Goal: Complete application form

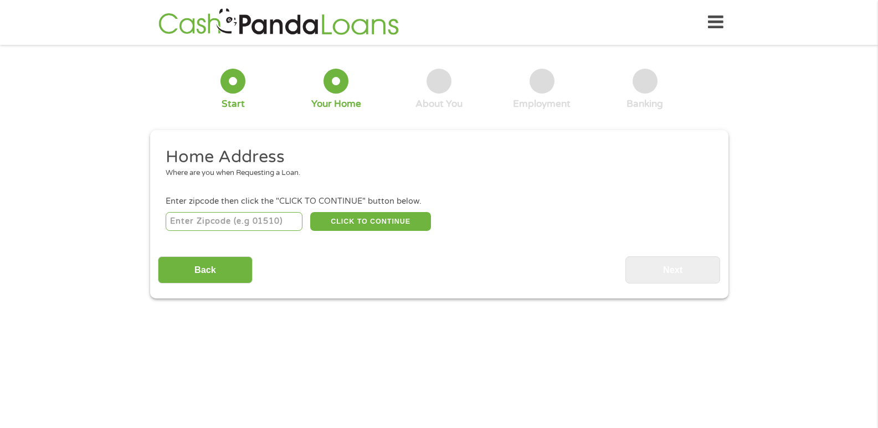
click at [249, 222] on input "number" at bounding box center [234, 221] width 137 height 19
type input "24060"
click at [341, 219] on button "CLICK TO CONTINUE" at bounding box center [370, 221] width 121 height 19
type input "24060"
type input "[GEOGRAPHIC_DATA]"
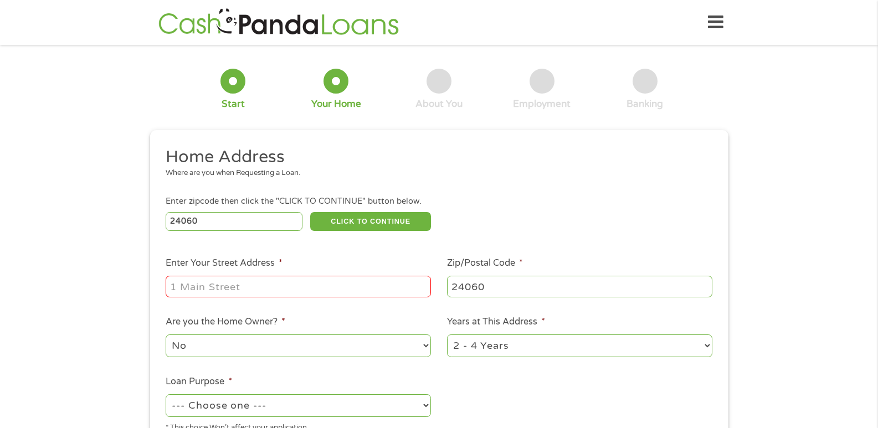
click at [304, 281] on input "Enter Your Street Address *" at bounding box center [298, 286] width 265 height 21
type input "[STREET_ADDRESS][PERSON_NAME]"
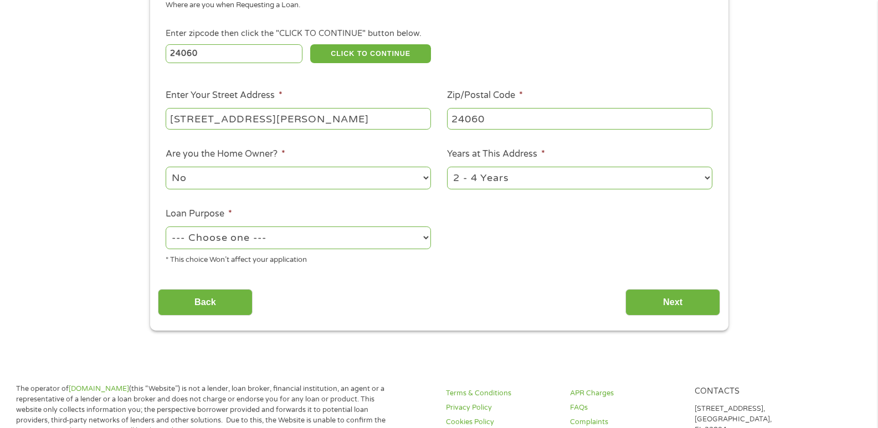
scroll to position [169, 0]
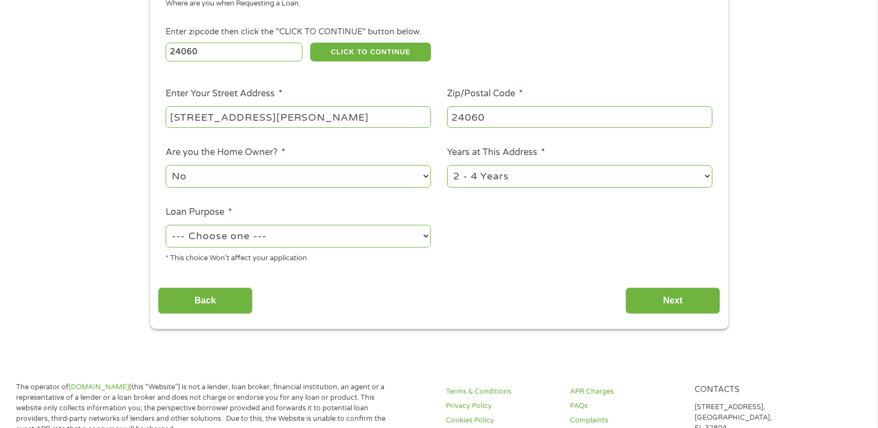
click at [423, 235] on select "--- Choose one --- Pay Bills Debt Consolidation Home Improvement Major Purchase…" at bounding box center [298, 236] width 265 height 23
select select "shorttermcash"
click at [166, 225] on select "--- Choose one --- Pay Bills Debt Consolidation Home Improvement Major Purchase…" at bounding box center [298, 236] width 265 height 23
click at [666, 304] on input "Next" at bounding box center [672, 300] width 95 height 27
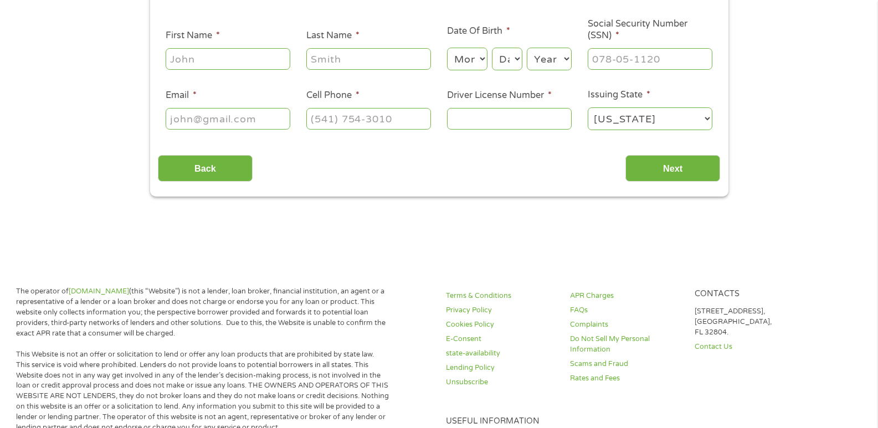
scroll to position [0, 0]
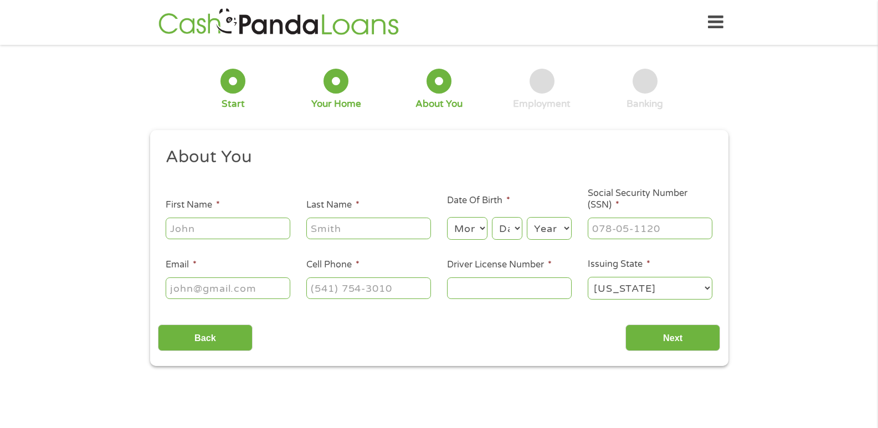
click at [269, 235] on input "First Name *" at bounding box center [228, 228] width 125 height 21
type input "[PERSON_NAME]"
type input "[EMAIL_ADDRESS][DOMAIN_NAME]"
type input "[PHONE_NUMBER]"
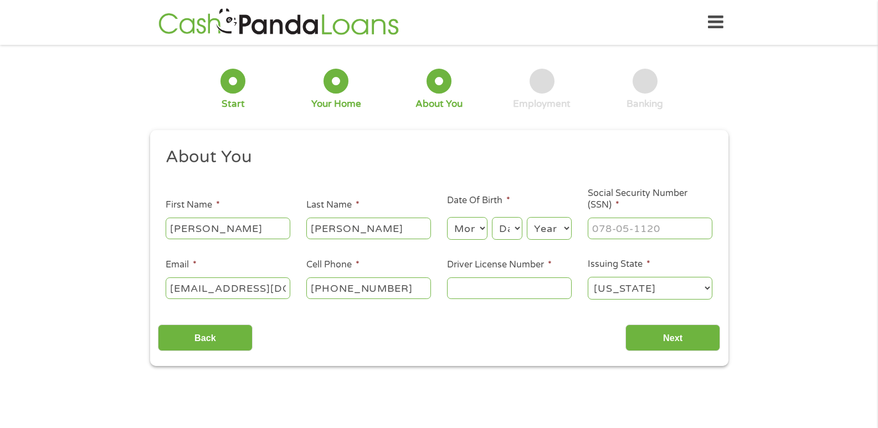
click at [472, 225] on select "Month 1 2 3 4 5 6 7 8 9 10 11 12" at bounding box center [467, 228] width 40 height 23
select select "12"
click at [447, 217] on select "Month 1 2 3 4 5 6 7 8 9 10 11 12" at bounding box center [467, 228] width 40 height 23
click at [504, 228] on select "Day 1 2 3 4 5 6 7 8 9 10 11 12 13 14 15 16 17 18 19 20 21 22 23 24 25 26 27 28 …" at bounding box center [507, 228] width 30 height 23
select select "15"
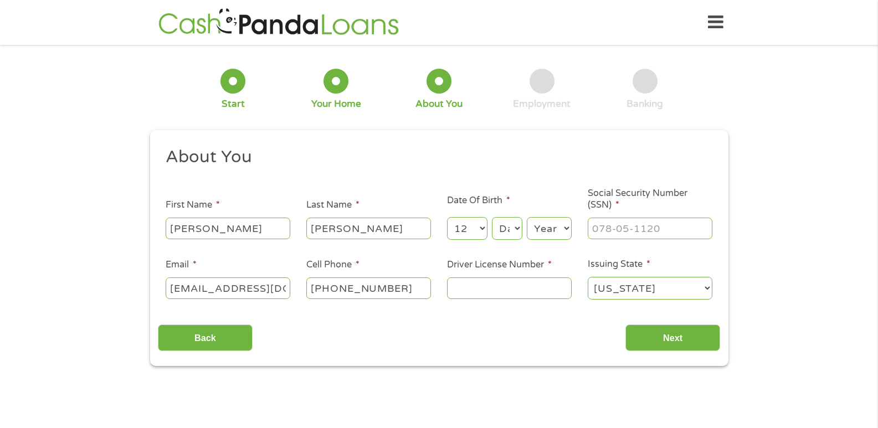
click at [492, 217] on select "Day 1 2 3 4 5 6 7 8 9 10 11 12 13 14 15 16 17 18 19 20 21 22 23 24 25 26 27 28 …" at bounding box center [507, 228] width 30 height 23
click at [541, 225] on select "Year [DATE] 2006 2005 2004 2003 2002 2001 2000 1999 1998 1997 1996 1995 1994 19…" at bounding box center [549, 228] width 45 height 23
click at [583, 105] on div "4 Employment" at bounding box center [541, 90] width 103 height 42
click at [551, 235] on select "Year [DATE] 2006 2005 2004 2003 2002 2001 2000 1999 1998 1997 1996 1995 1994 19…" at bounding box center [549, 228] width 45 height 23
select select "1961"
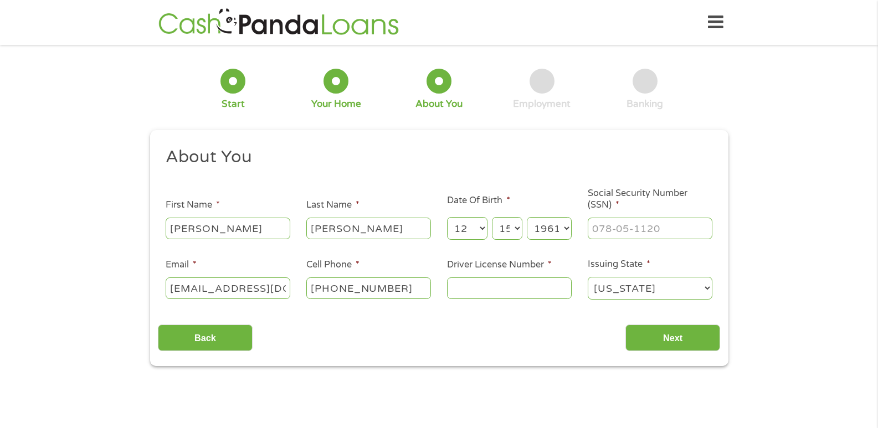
click at [527, 217] on select "Year [DATE] 2006 2005 2004 2003 2002 2001 2000 1999 1998 1997 1996 1995 1994 19…" at bounding box center [549, 228] width 45 height 23
click at [616, 232] on input "___-__-____" at bounding box center [650, 228] width 125 height 21
click at [725, 172] on div "This field is hidden when viewing the form gclid EAIaIQobChMI_rrLgZqcjwMVJYlaBR…" at bounding box center [439, 248] width 578 height 237
type input "225-02-9091"
click at [487, 283] on input "Driver License Number *" at bounding box center [509, 288] width 125 height 21
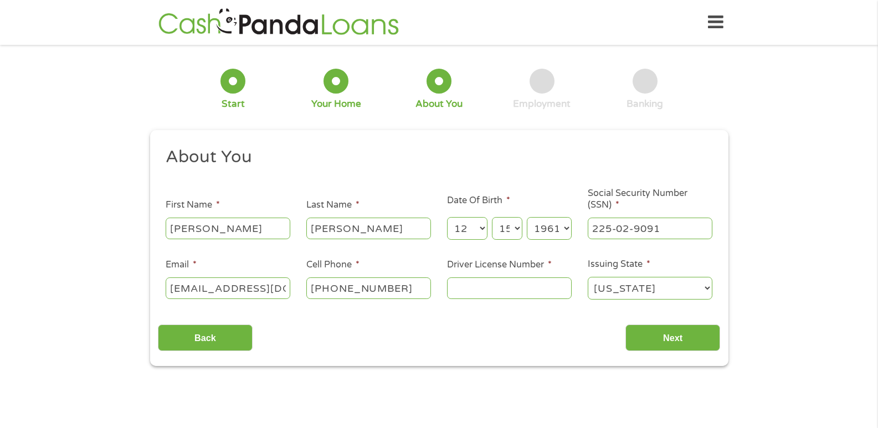
click at [487, 285] on input "Driver License Number *" at bounding box center [509, 288] width 125 height 21
type input "T63072721"
click at [658, 341] on input "Next" at bounding box center [672, 338] width 95 height 27
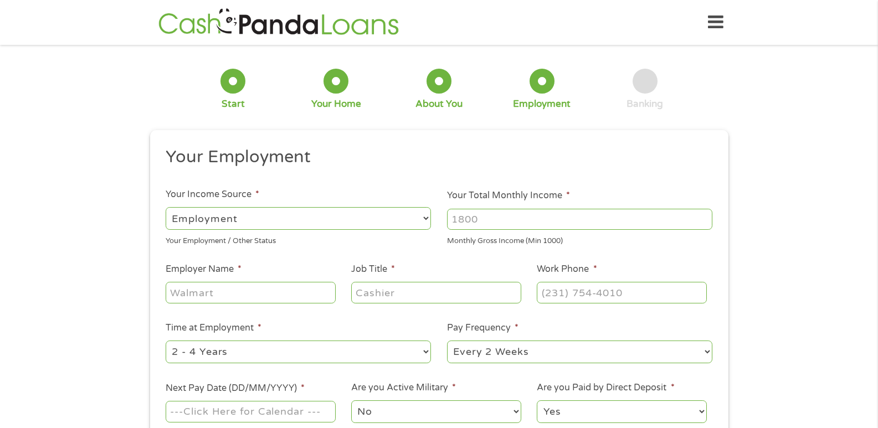
scroll to position [4, 4]
click at [244, 286] on input "Employer Name *" at bounding box center [250, 292] width 169 height 21
click at [245, 285] on input "Employer Name *" at bounding box center [250, 292] width 169 height 21
type input "Social services"
click at [482, 222] on input "Your Total Monthly Income *" at bounding box center [579, 219] width 265 height 21
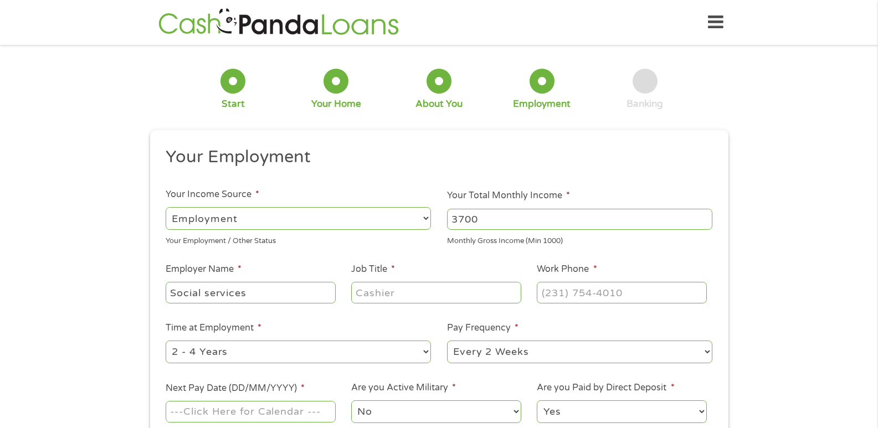
type input "3700"
click at [407, 295] on input "Job Title *" at bounding box center [435, 292] width 169 height 21
type input "retirement"
click at [304, 213] on select "--- Choose one --- Employment [DEMOGRAPHIC_DATA] Benefits" at bounding box center [298, 218] width 265 height 23
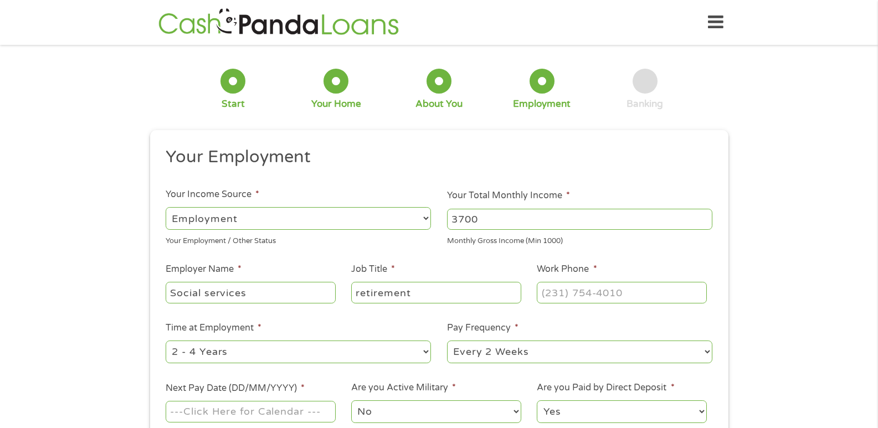
click at [304, 213] on select "--- Choose one --- Employment [DEMOGRAPHIC_DATA] Benefits" at bounding box center [298, 218] width 265 height 23
click at [553, 294] on input "(___) ___-____" at bounding box center [621, 292] width 169 height 21
type input "[PHONE_NUMBER]"
click at [621, 338] on li "Pay Frequency * --- Choose one --- Every 2 Weeks Every Week Monthly Semi-Monthly" at bounding box center [579, 343] width 281 height 44
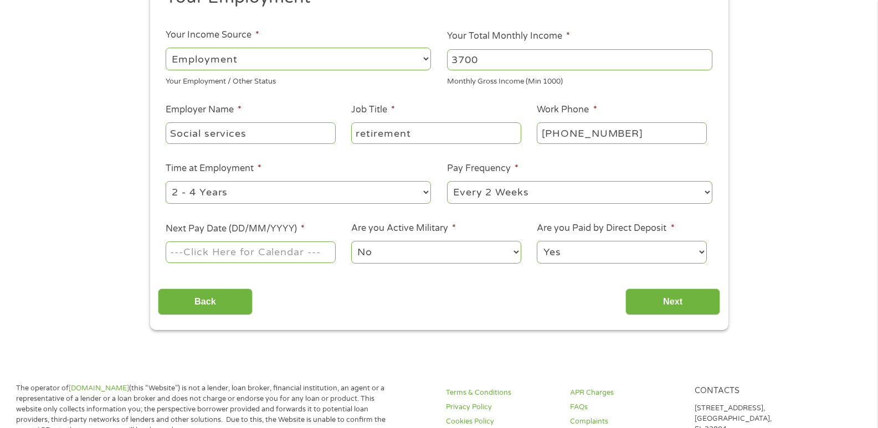
scroll to position [157, 0]
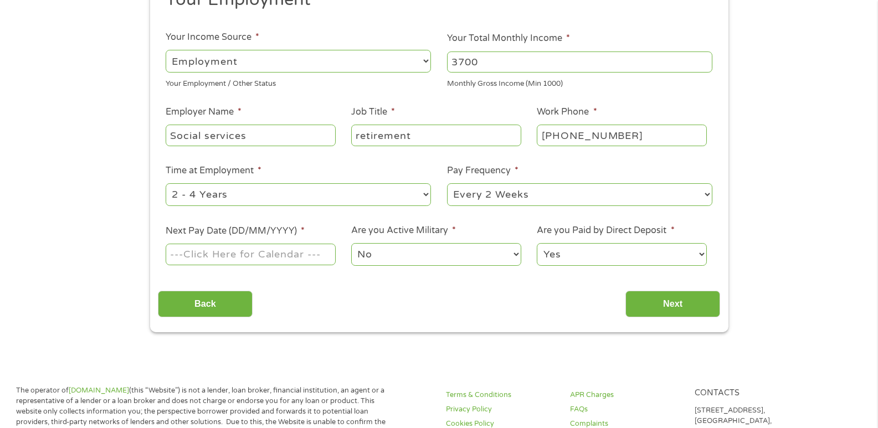
click at [250, 250] on input "Next Pay Date (DD/MM/YYYY) *" at bounding box center [250, 254] width 169 height 21
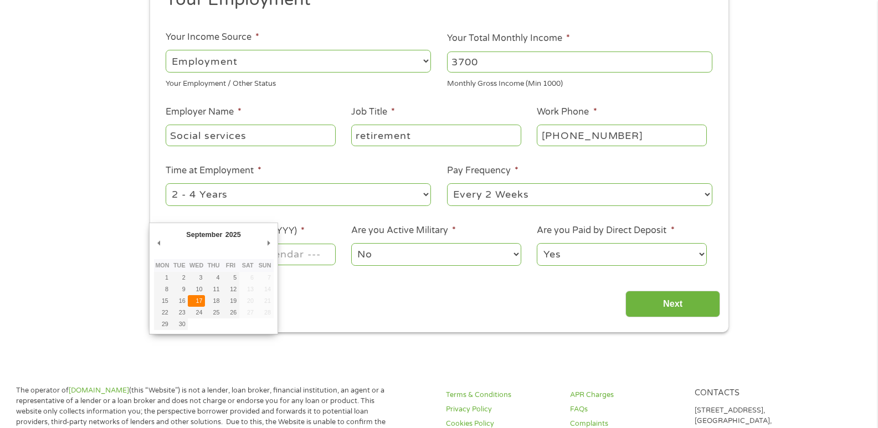
type input "[DATE]"
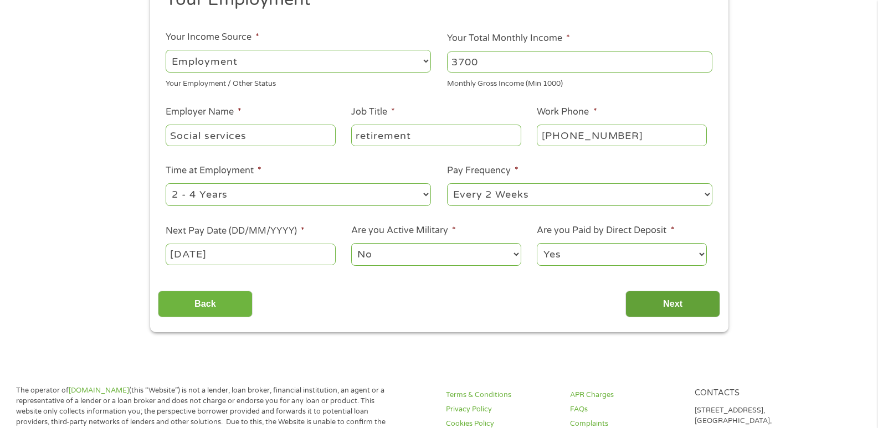
click at [649, 305] on input "Next" at bounding box center [672, 304] width 95 height 27
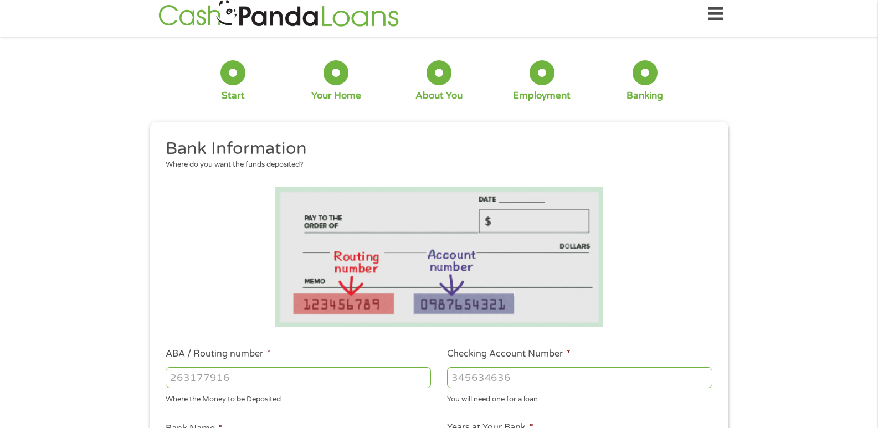
scroll to position [0, 0]
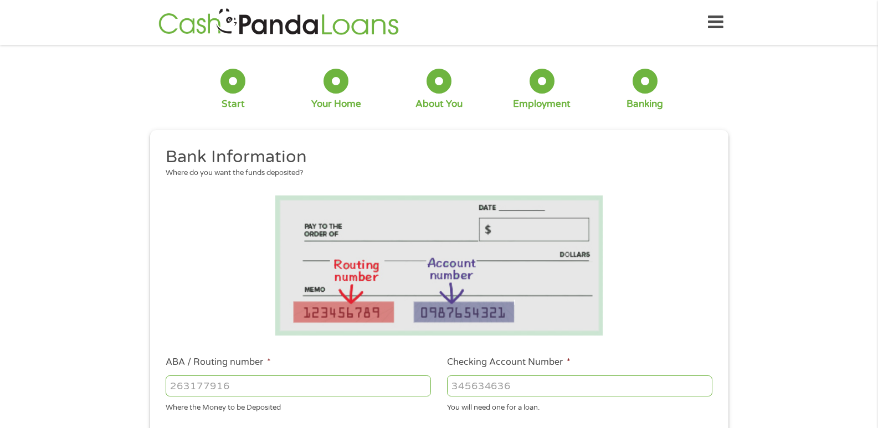
click at [649, 305] on li at bounding box center [439, 266] width 562 height 140
click at [181, 383] on input "ABA / Routing number *" at bounding box center [298, 386] width 265 height 21
type input "031101279"
type input "THE BANCORP BANK"
type input "031101279"
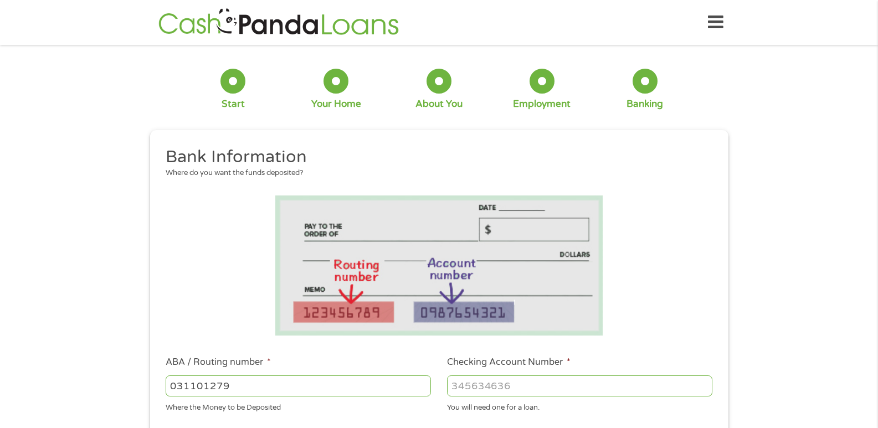
click at [480, 381] on input "Checking Account Number *" at bounding box center [579, 386] width 265 height 21
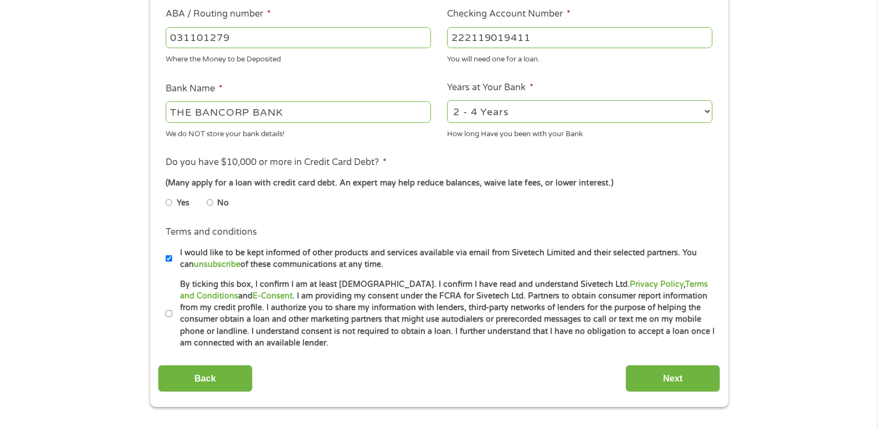
scroll to position [353, 0]
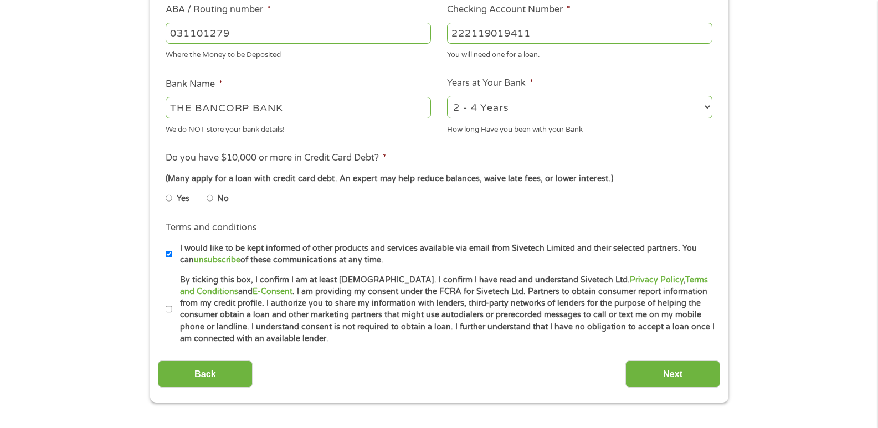
type input "222119019411"
click at [760, 176] on div "1 Start 2 Your Home 3 About You 4 Employment 5 Banking 6 This field is hidden w…" at bounding box center [439, 51] width 878 height 702
click at [210, 198] on input "No" at bounding box center [210, 198] width 7 height 18
radio input "true"
click at [171, 306] on input "By ticking this box, I confirm I am at least [DEMOGRAPHIC_DATA]. I confirm I ha…" at bounding box center [169, 310] width 7 height 18
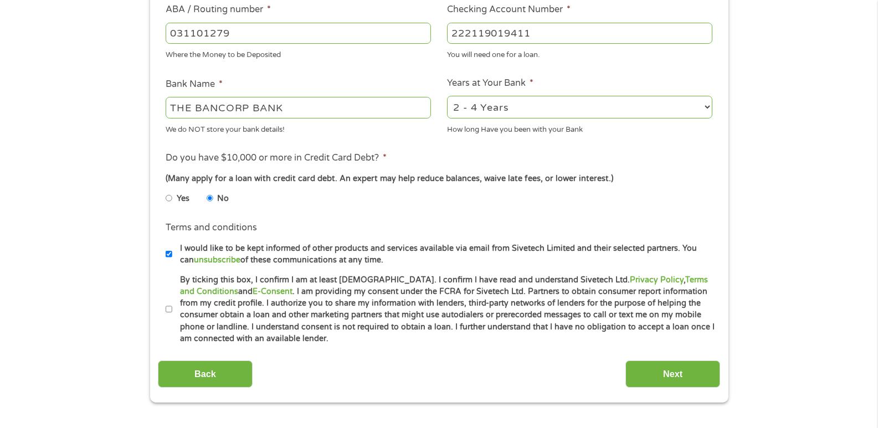
checkbox input "true"
click at [643, 367] on input "Next" at bounding box center [672, 374] width 95 height 27
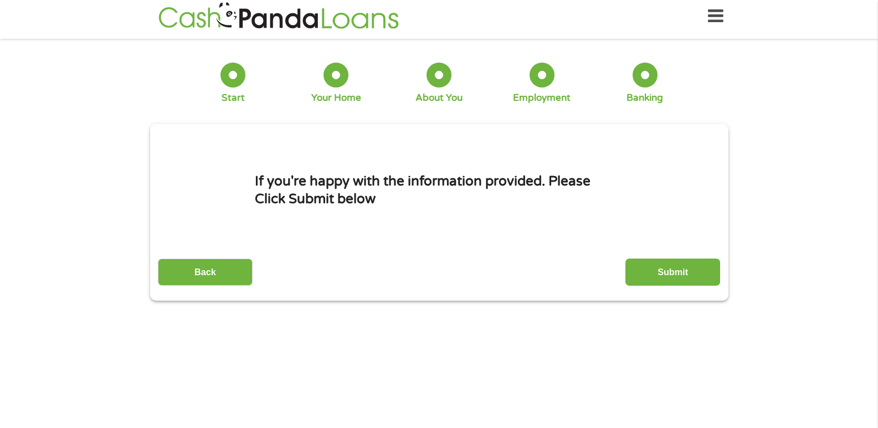
scroll to position [0, 0]
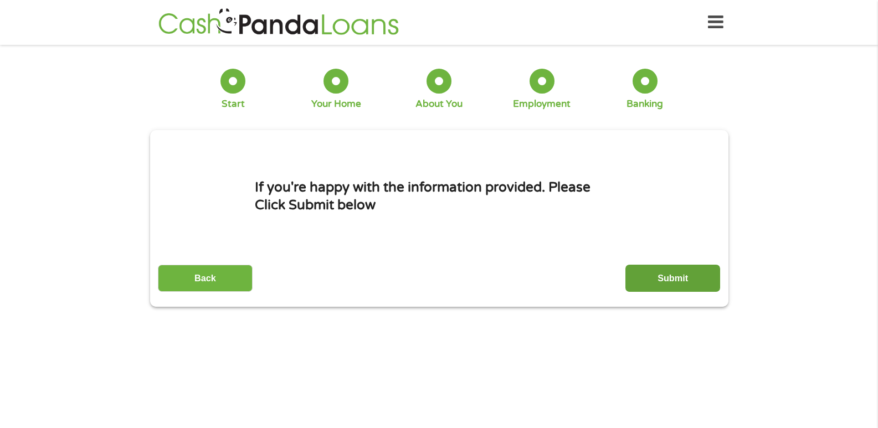
click at [679, 271] on input "Submit" at bounding box center [672, 278] width 95 height 27
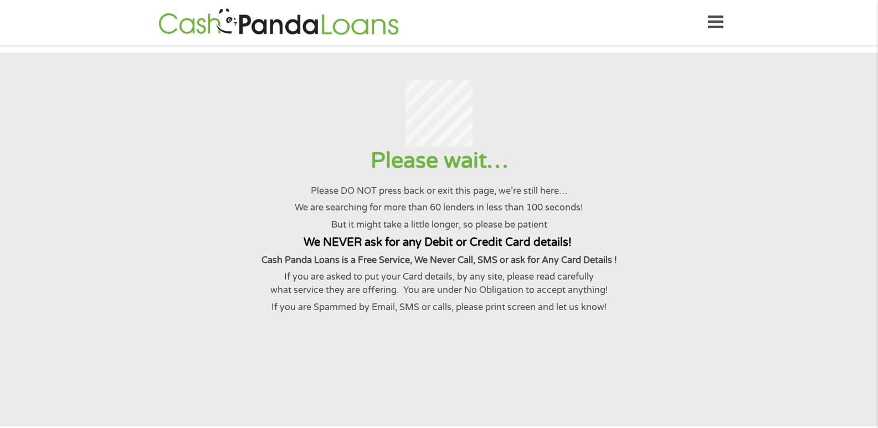
click at [679, 267] on p "Cash Panda Loans is a Free Service, We Never Call, SMS or ask for Any Card Deta…" at bounding box center [438, 260] width 851 height 13
